Goal: Task Accomplishment & Management: Use online tool/utility

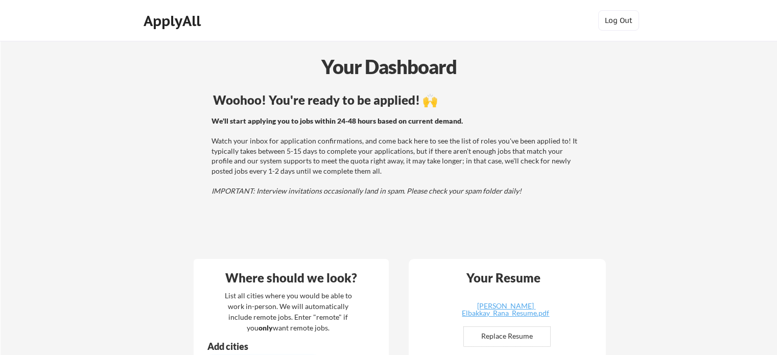
scroll to position [384, 0]
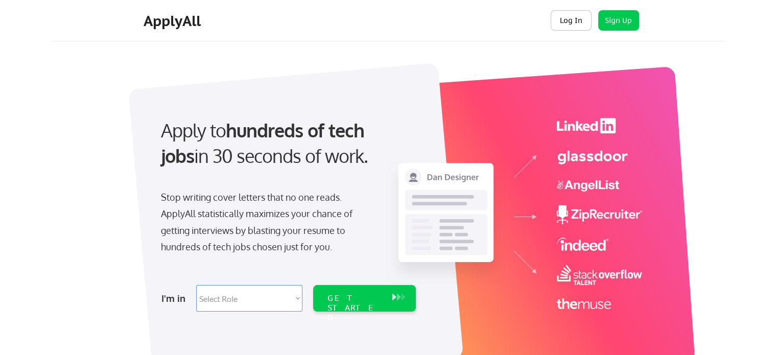
click at [568, 24] on button "Log In" at bounding box center [571, 20] width 41 height 20
click at [577, 14] on button "Log In" at bounding box center [571, 20] width 41 height 20
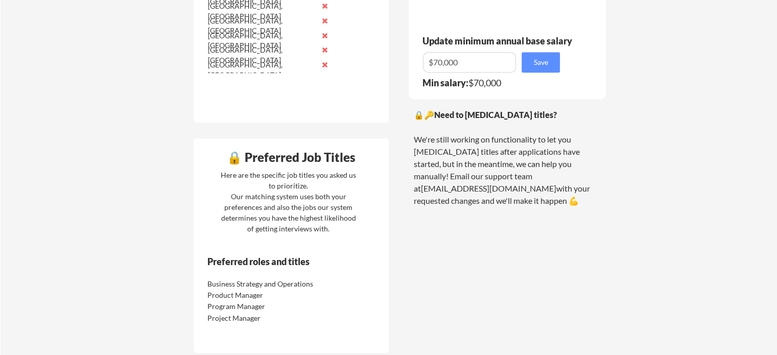
scroll to position [689, 0]
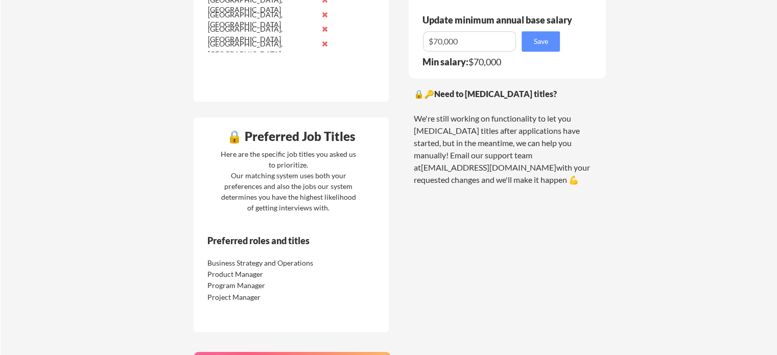
click at [252, 204] on div "Here are the specific job titles you asked us to prioritize. Our matching syste…" at bounding box center [288, 181] width 141 height 64
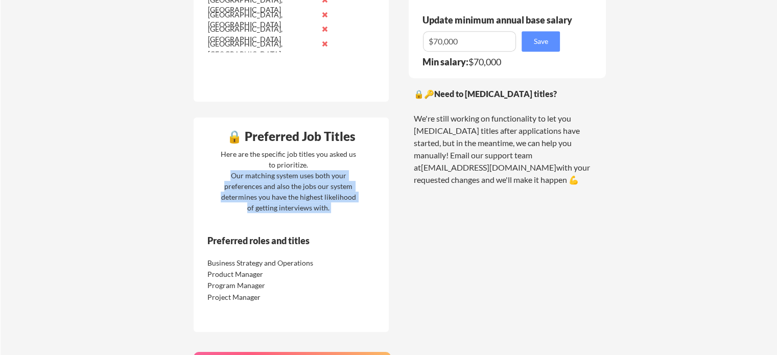
click at [252, 204] on div "Here are the specific job titles you asked us to prioritize. Our matching syste…" at bounding box center [288, 181] width 141 height 64
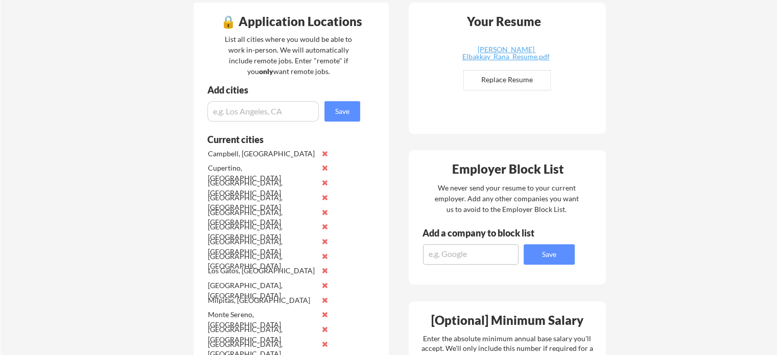
scroll to position [221, 0]
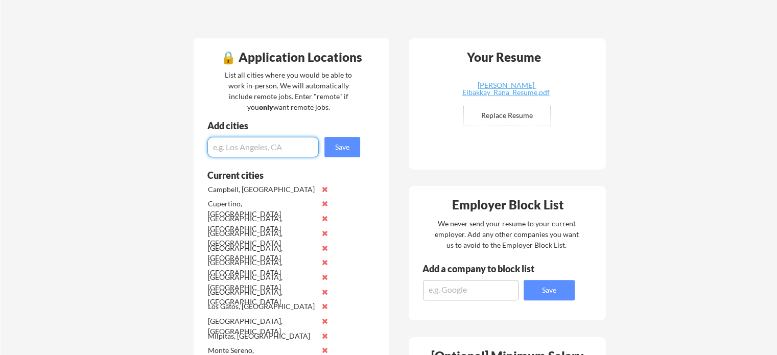
click at [288, 155] on input "input" at bounding box center [262, 147] width 111 height 20
